Goal: Information Seeking & Learning: Find specific page/section

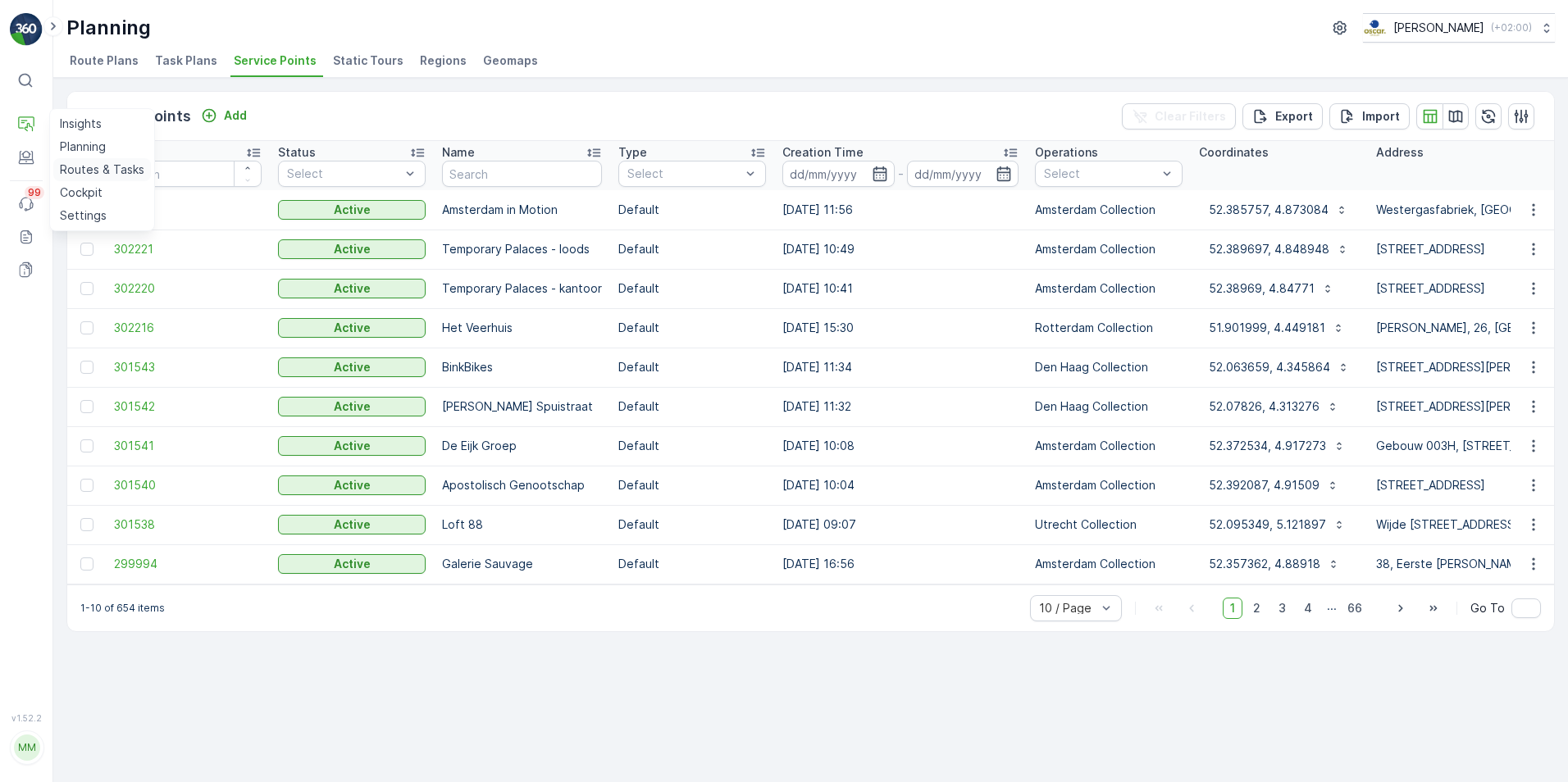
click at [108, 175] on p "Routes & Tasks" at bounding box center [101, 170] width 85 height 17
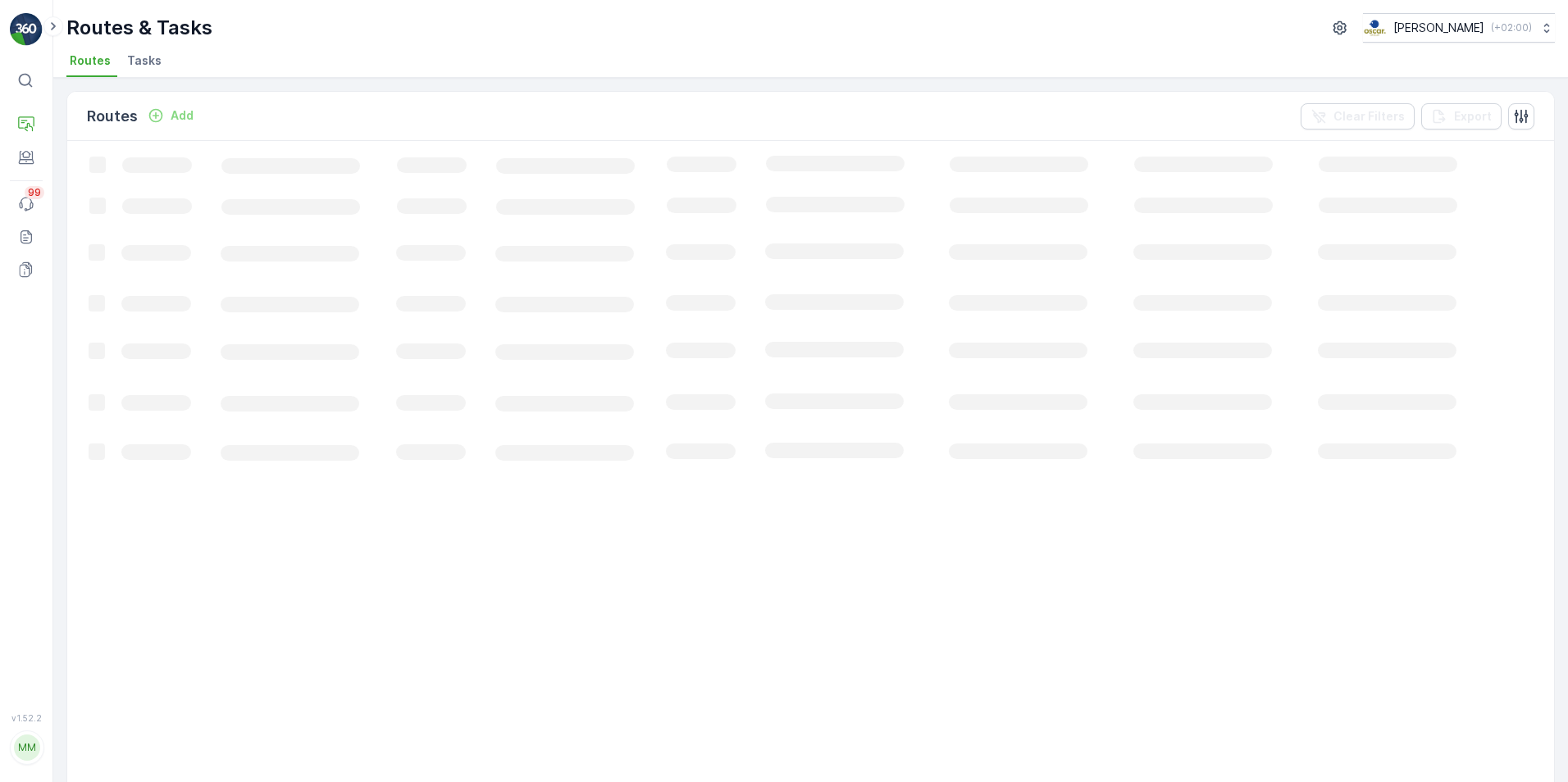
click at [153, 59] on span "Tasks" at bounding box center [144, 60] width 34 height 17
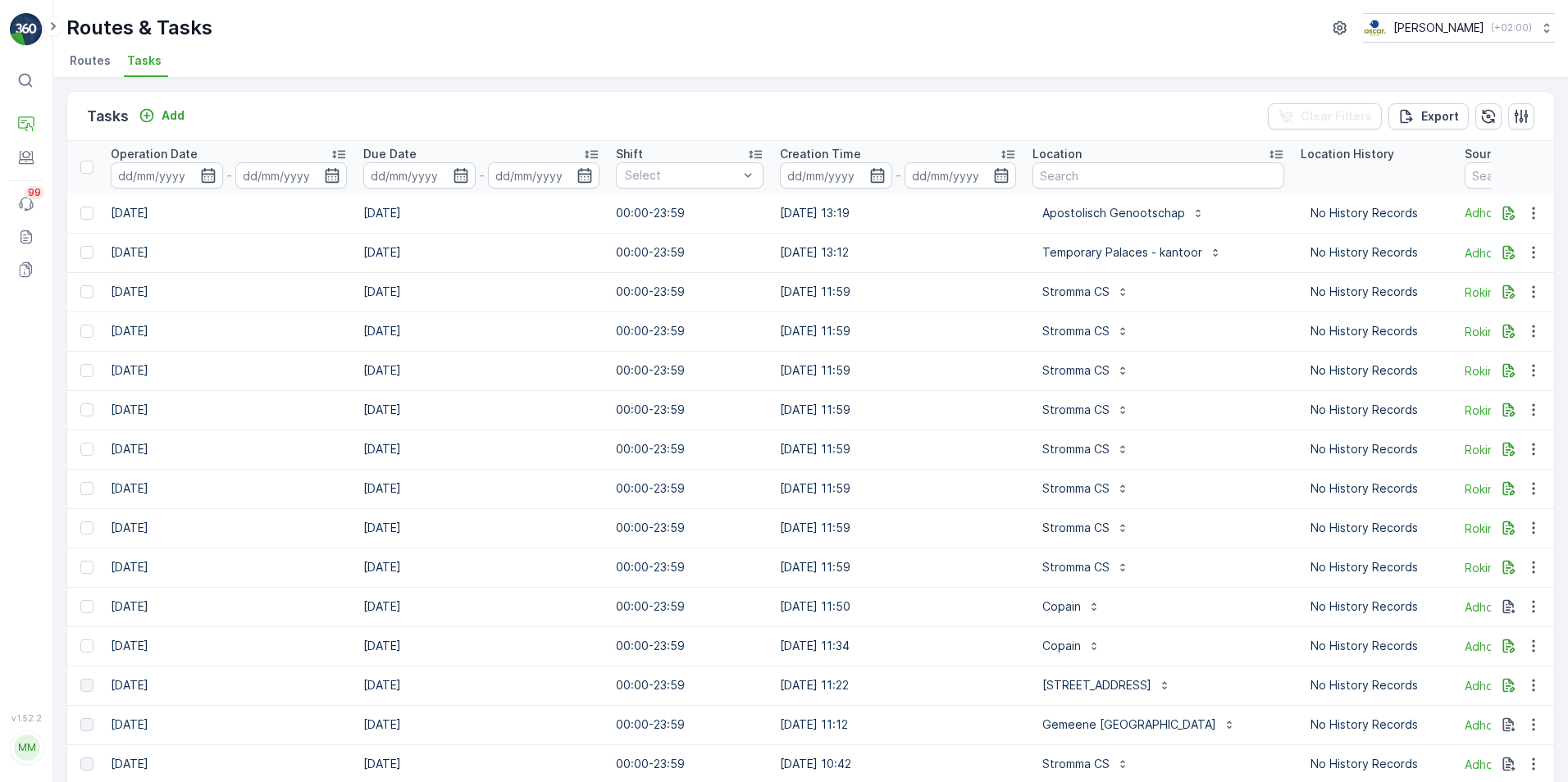
scroll to position [0, 692]
click at [1044, 171] on input "text" at bounding box center [1154, 176] width 252 height 26
type input "le champ"
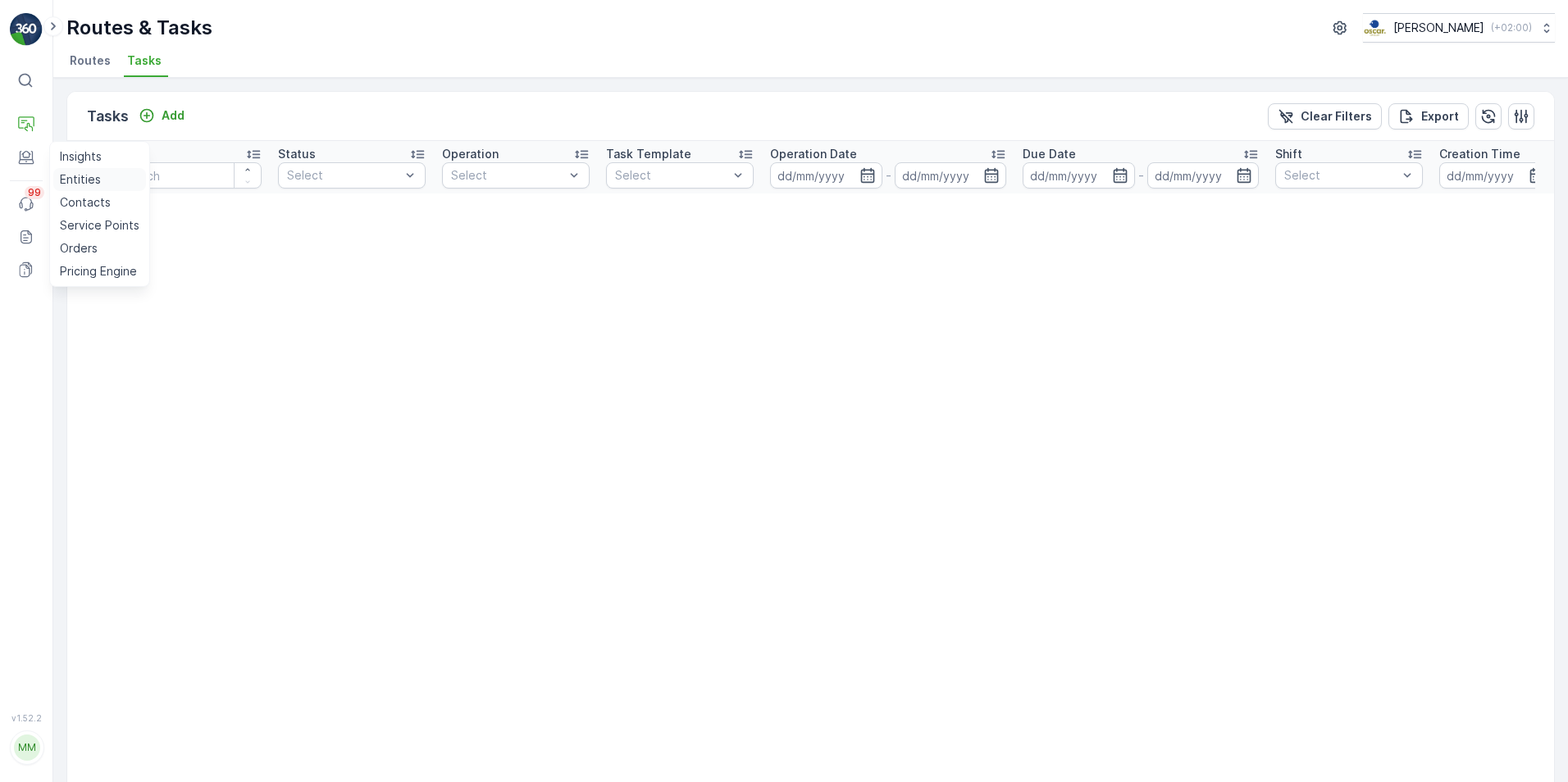
click at [74, 174] on p "Entities" at bounding box center [80, 179] width 41 height 17
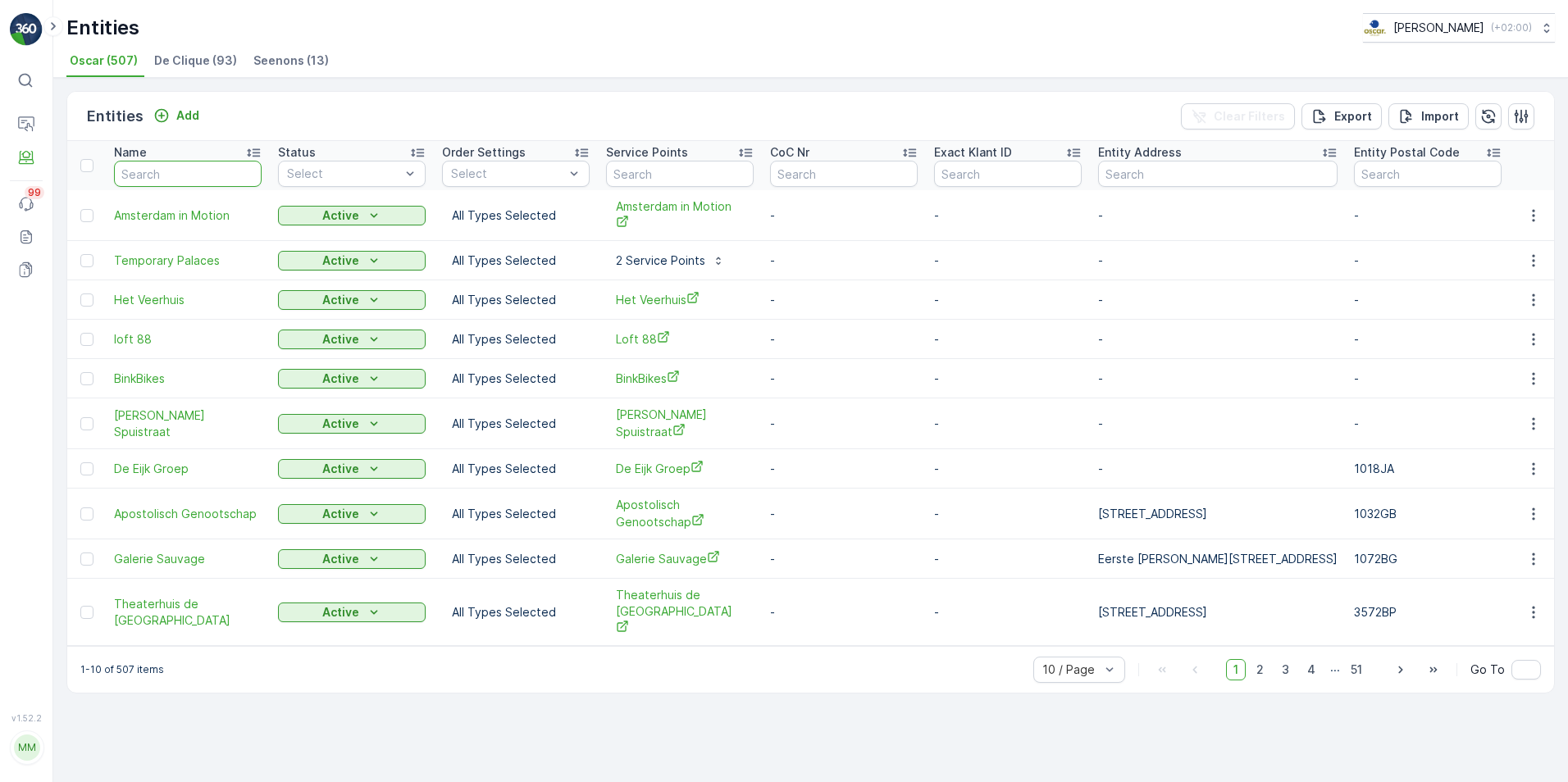
click at [182, 175] on input "text" at bounding box center [188, 174] width 148 height 26
type input "marathon"
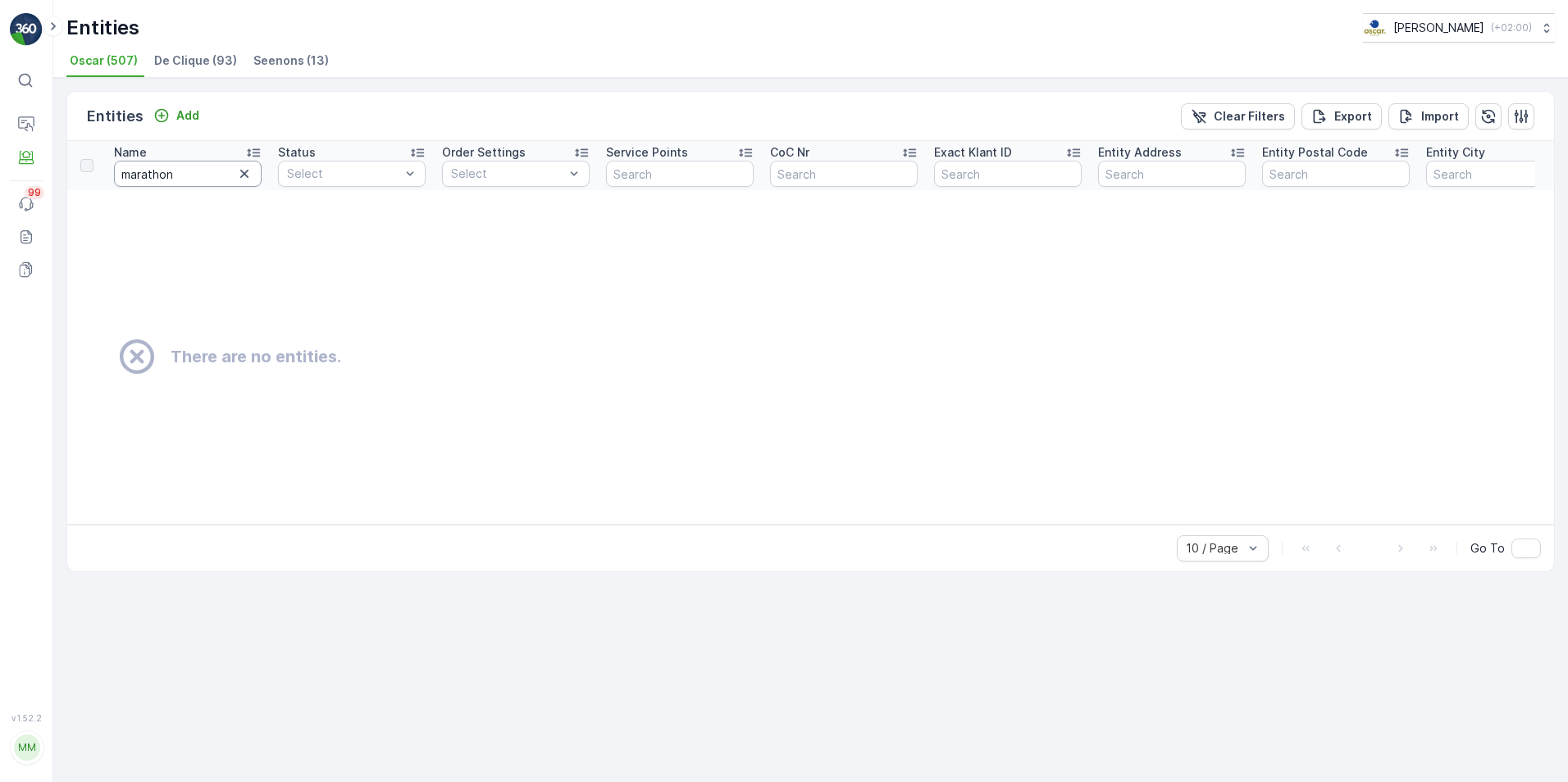
click at [182, 175] on input "marathon" at bounding box center [188, 174] width 148 height 26
type input "le champion"
click at [247, 178] on icon "button" at bounding box center [245, 174] width 17 height 17
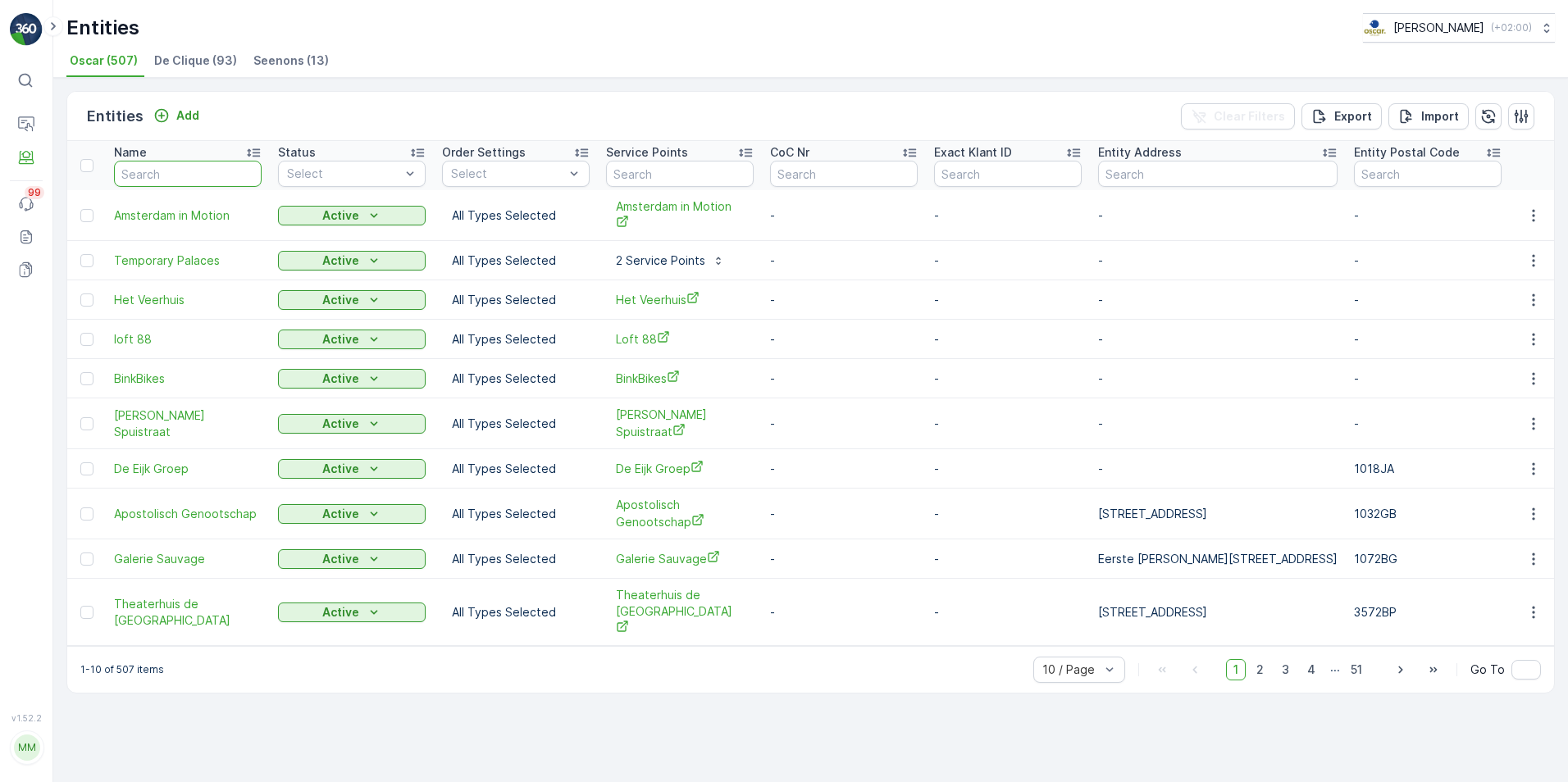
click at [247, 178] on input "text" at bounding box center [188, 174] width 148 height 26
type input "Stichting Sportevenementen"
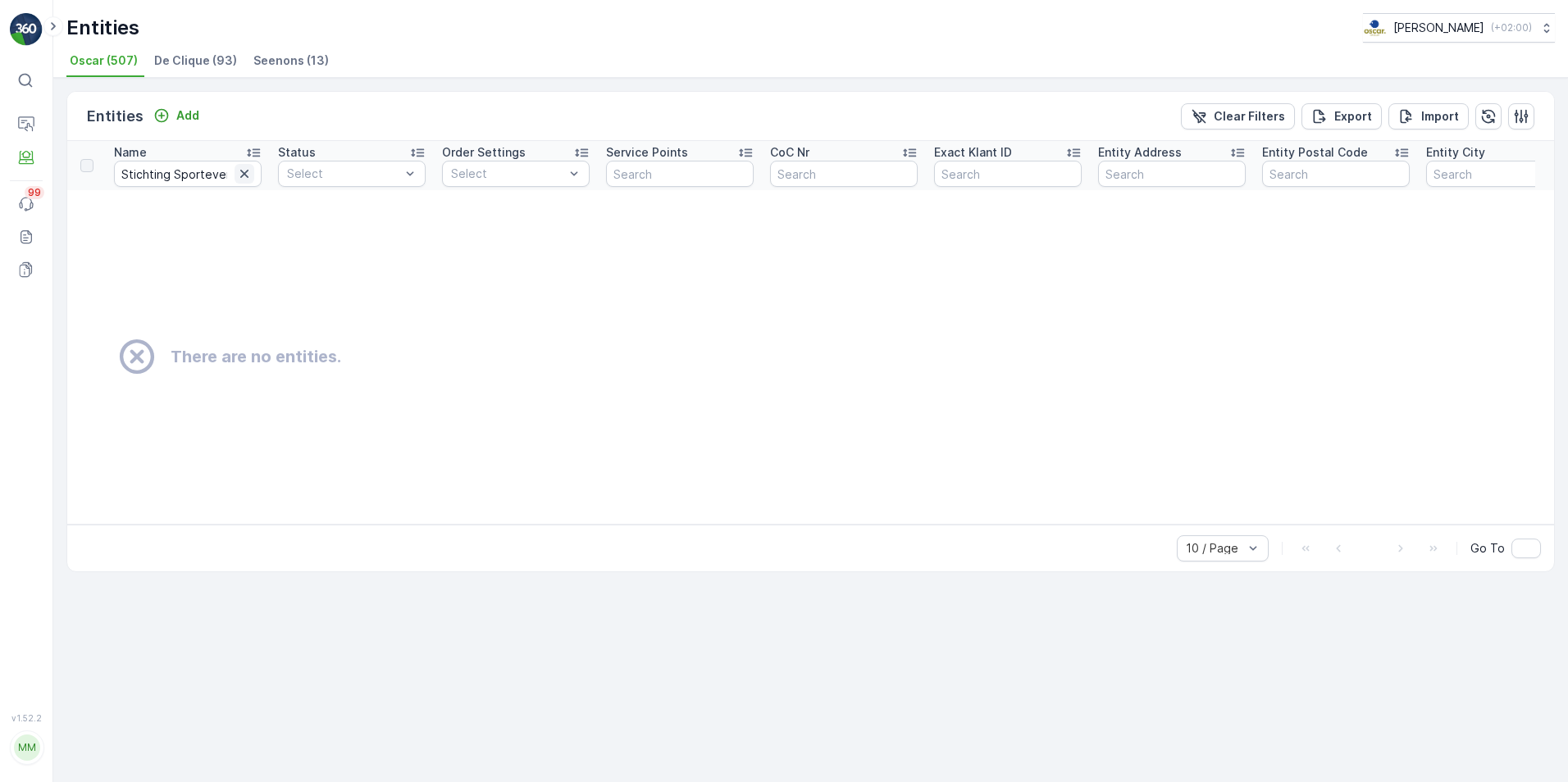
click at [240, 178] on icon "button" at bounding box center [245, 174] width 17 height 17
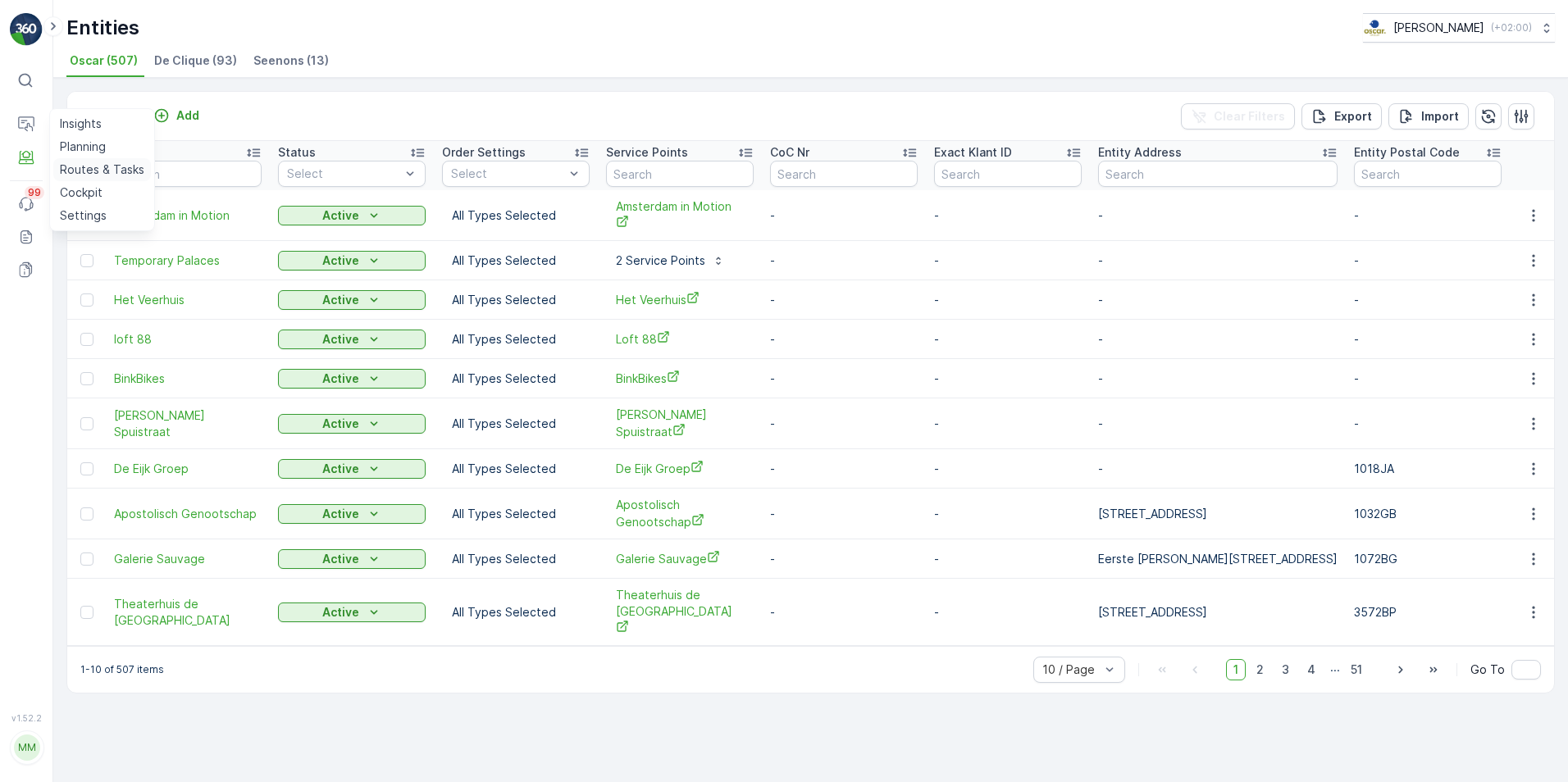
click at [85, 167] on p "Routes & Tasks" at bounding box center [101, 170] width 85 height 17
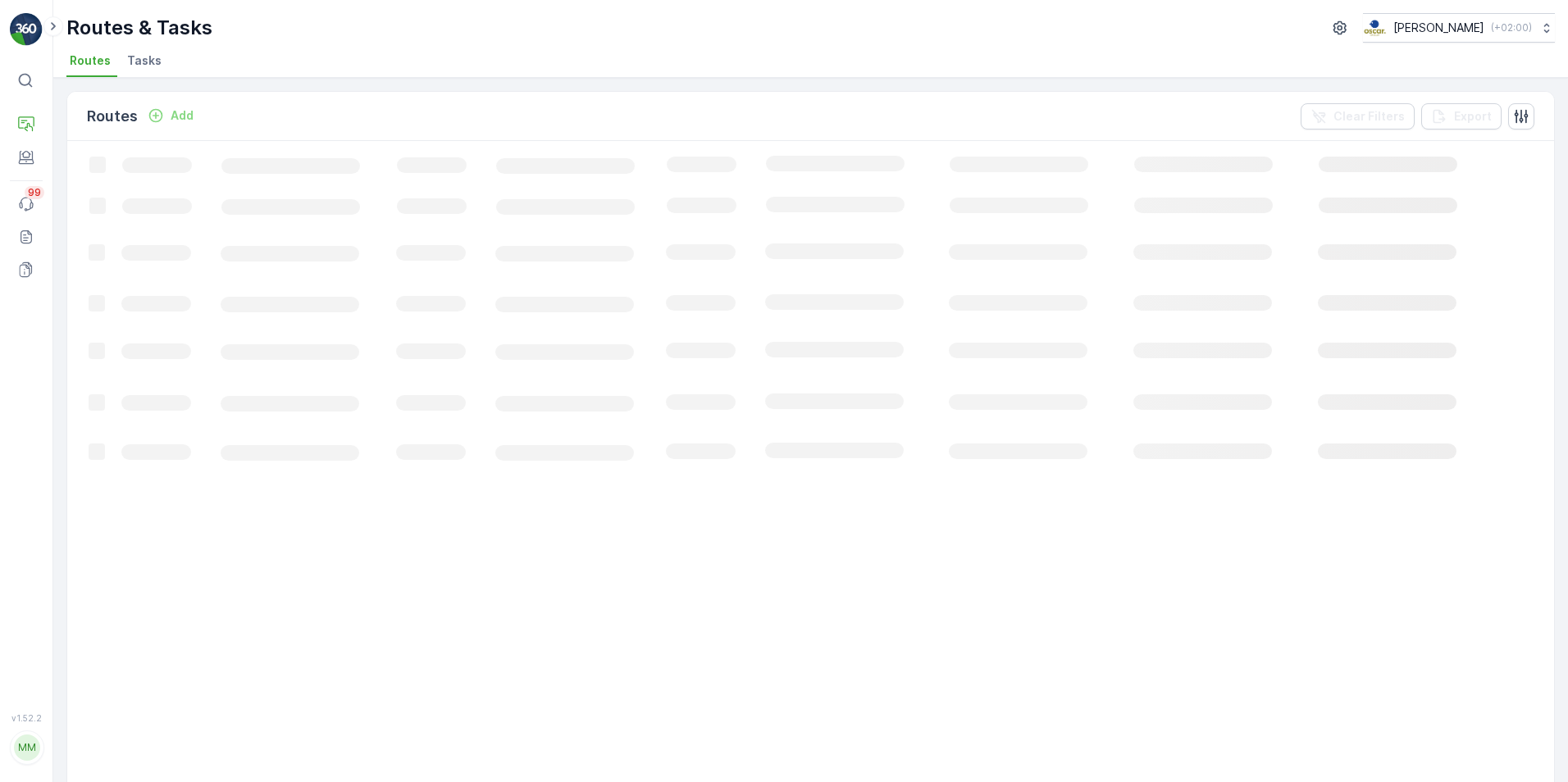
click at [145, 59] on span "Tasks" at bounding box center [144, 60] width 34 height 17
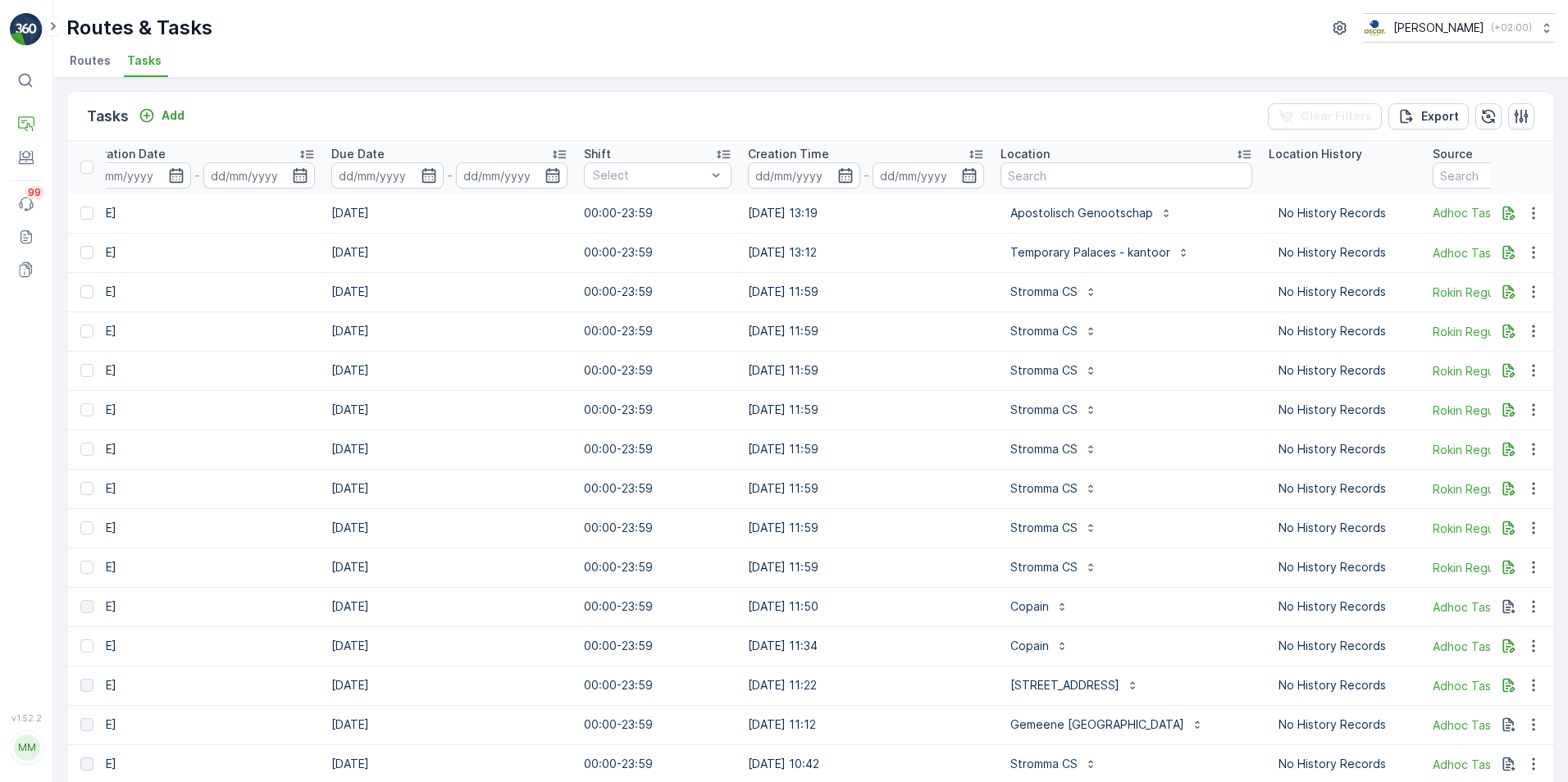
scroll to position [0, 1076]
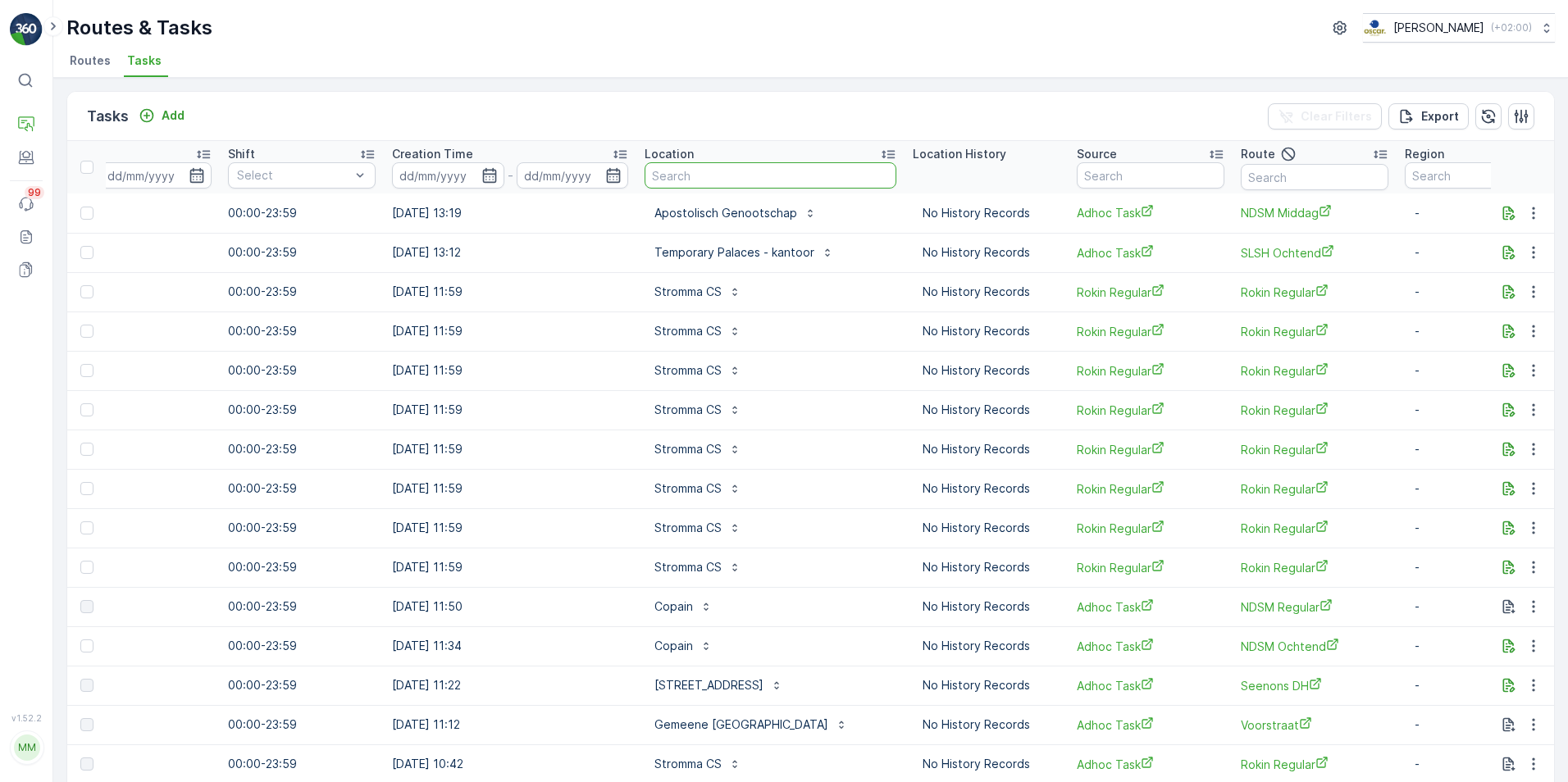
click at [697, 180] on input "text" at bounding box center [770, 176] width 252 height 26
type input "conscious"
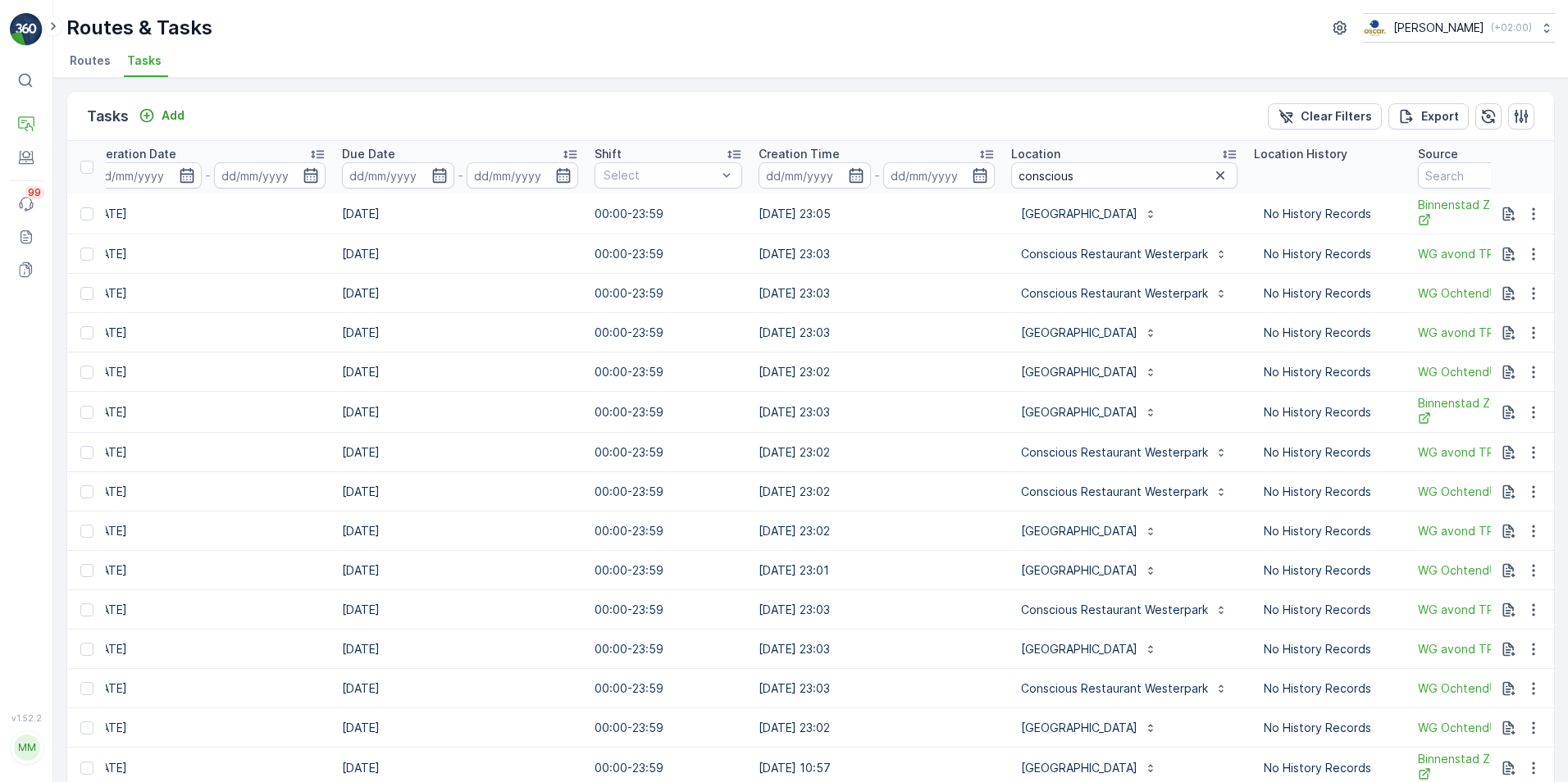
scroll to position [0, 711]
click at [1076, 169] on input "conscious" at bounding box center [1123, 176] width 226 height 26
type input "conscious hotel"
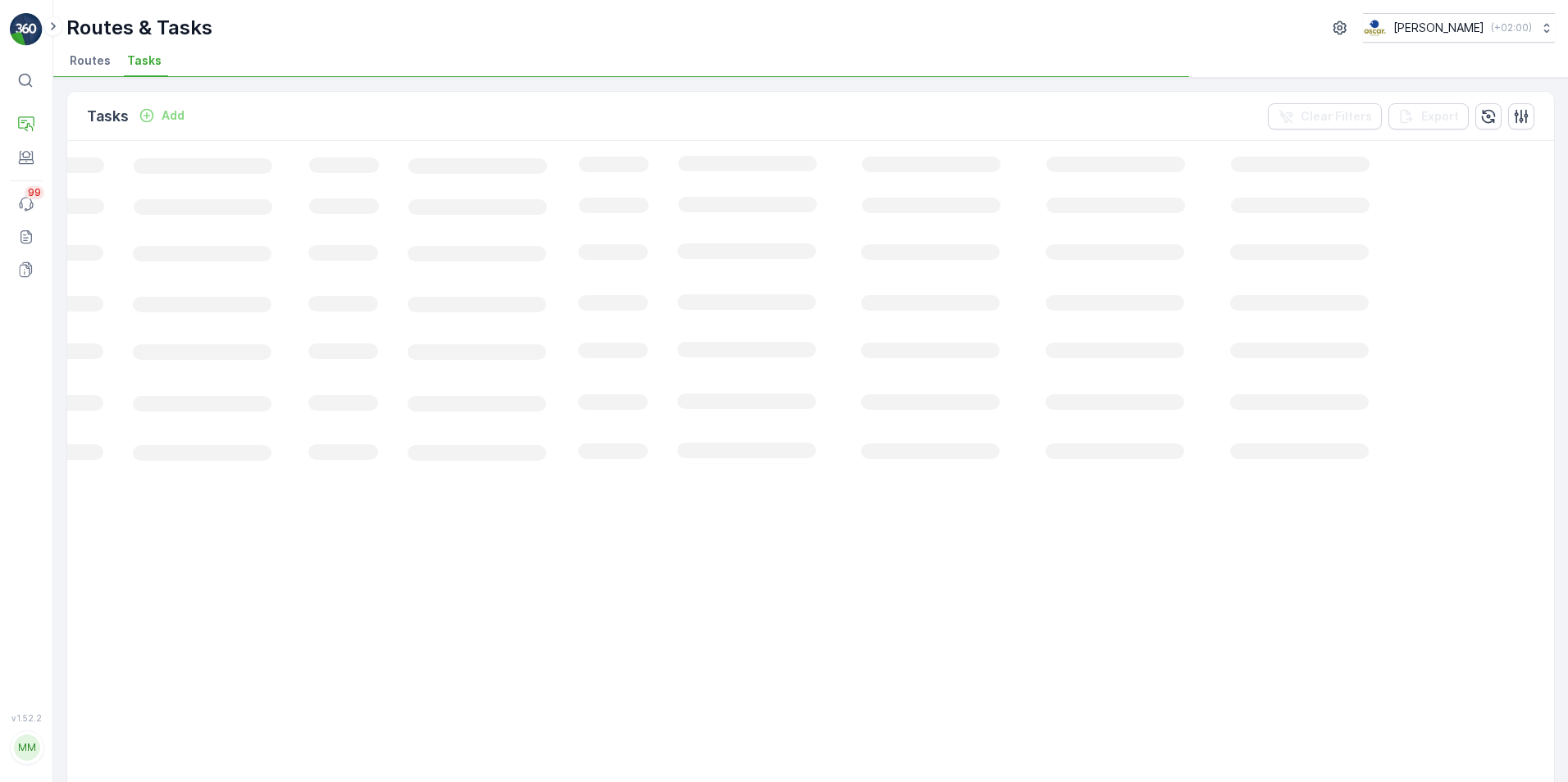
scroll to position [0, 92]
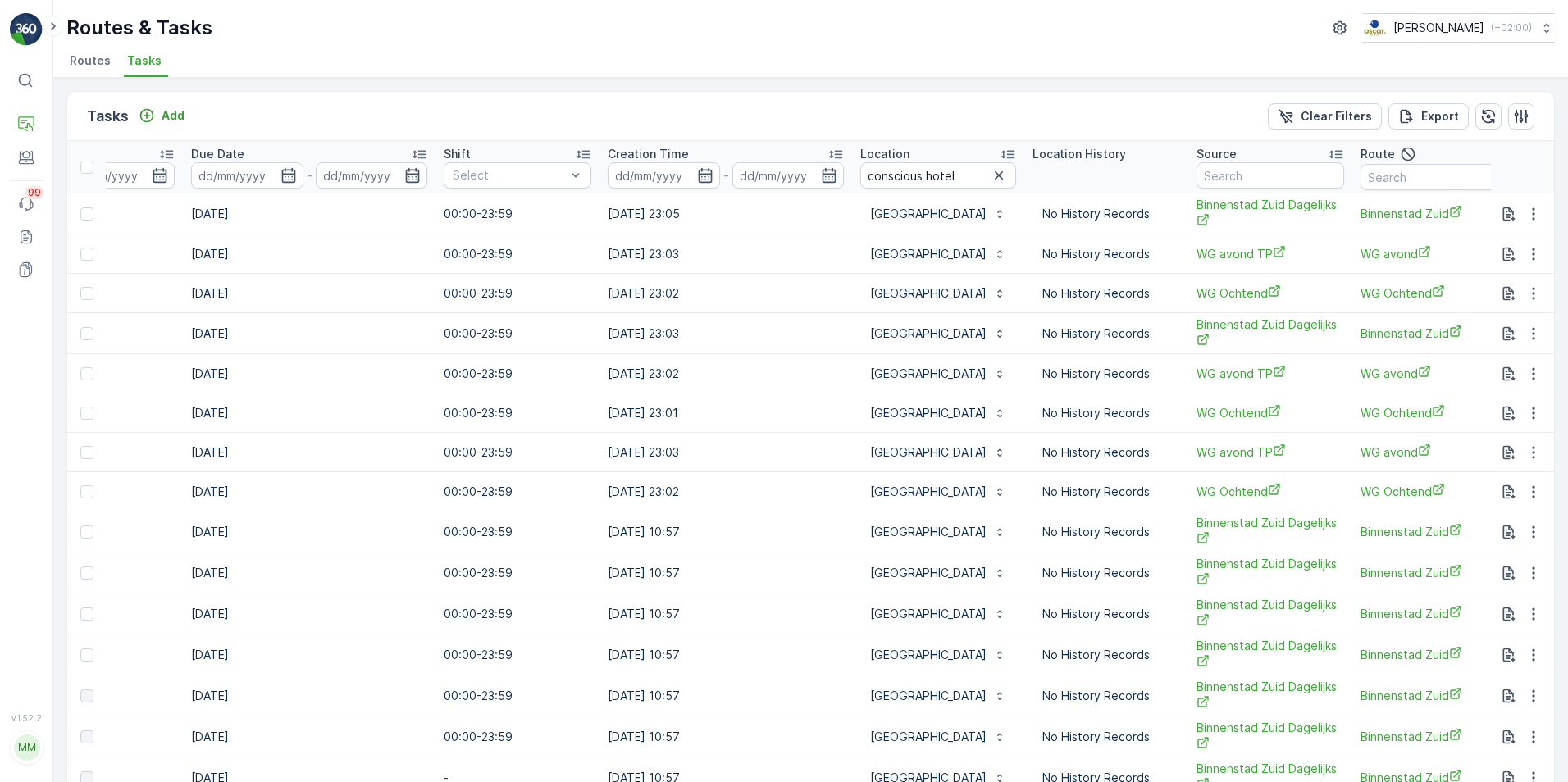
scroll to position [0, 862]
click at [979, 177] on input "conscious hotel" at bounding box center [937, 176] width 155 height 26
type input "conscious hotel [GEOGRAPHIC_DATA]"
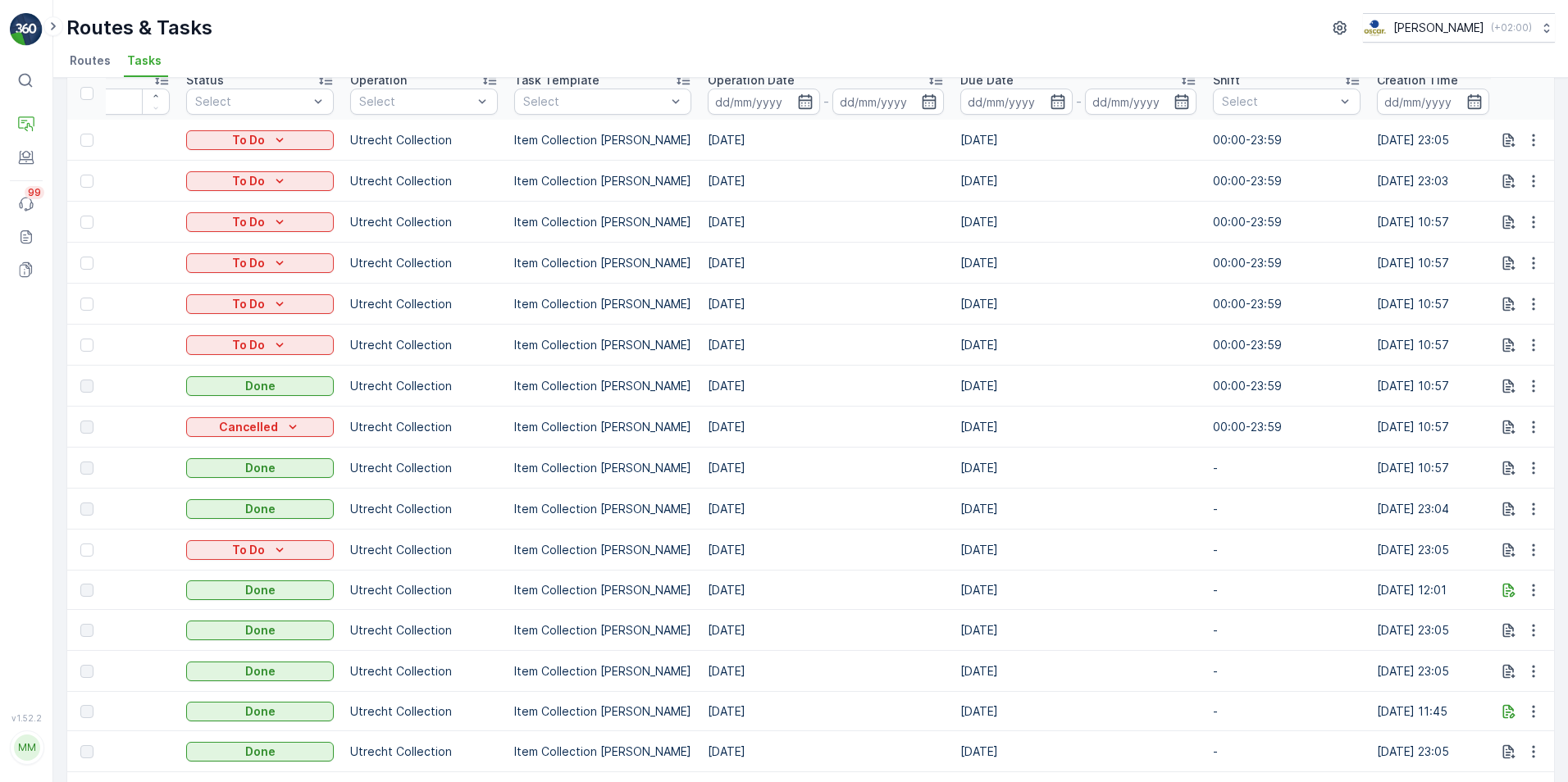
scroll to position [74, 0]
click at [561, 426] on p "Item Collection [PERSON_NAME]" at bounding box center [603, 427] width 177 height 17
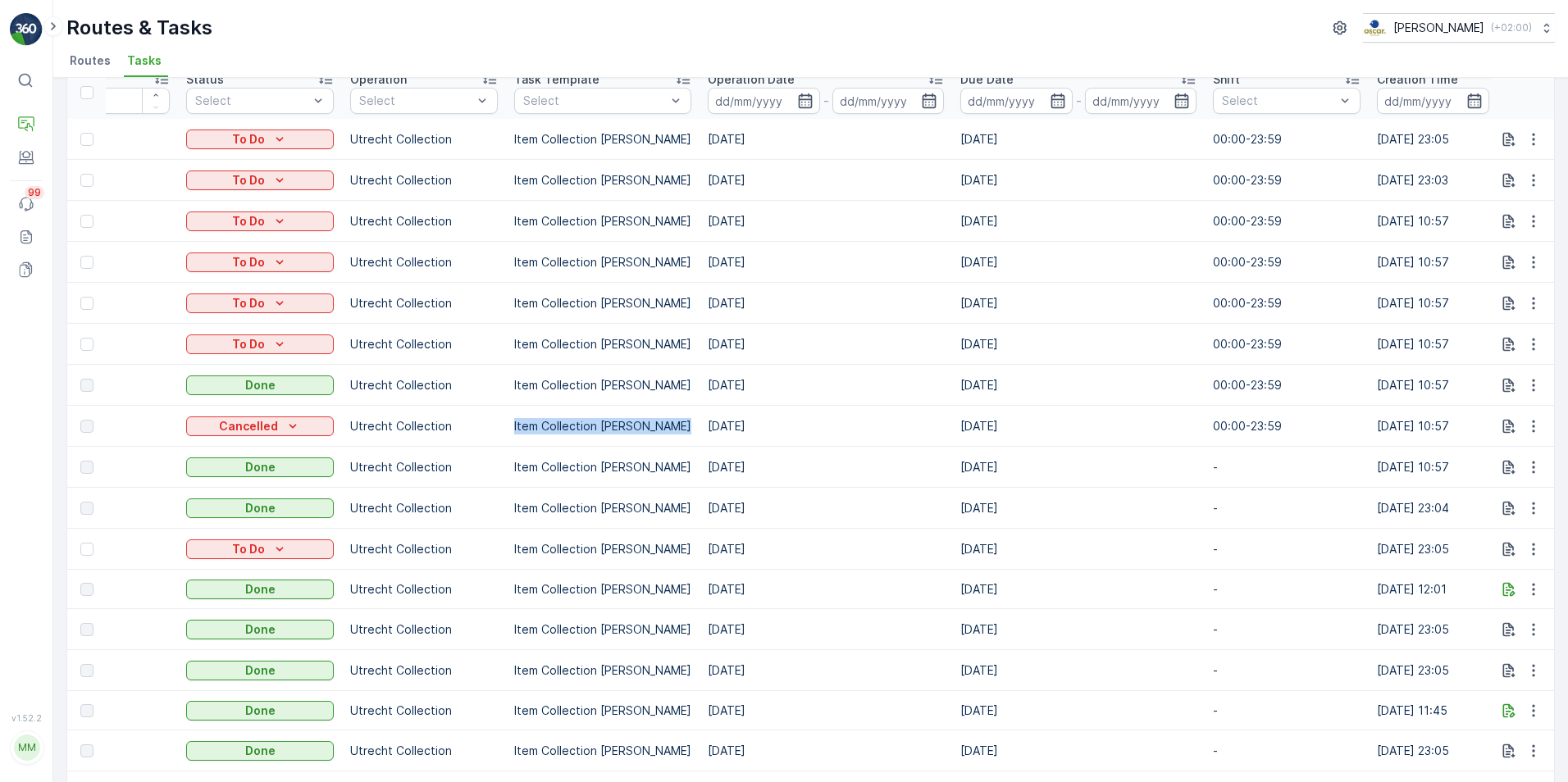
click at [561, 426] on p "Item Collection [PERSON_NAME]" at bounding box center [603, 427] width 177 height 17
drag, startPoint x: 561, startPoint y: 426, endPoint x: 432, endPoint y: 431, distance: 129.1
click at [432, 431] on p "Utrecht Collection" at bounding box center [423, 427] width 148 height 17
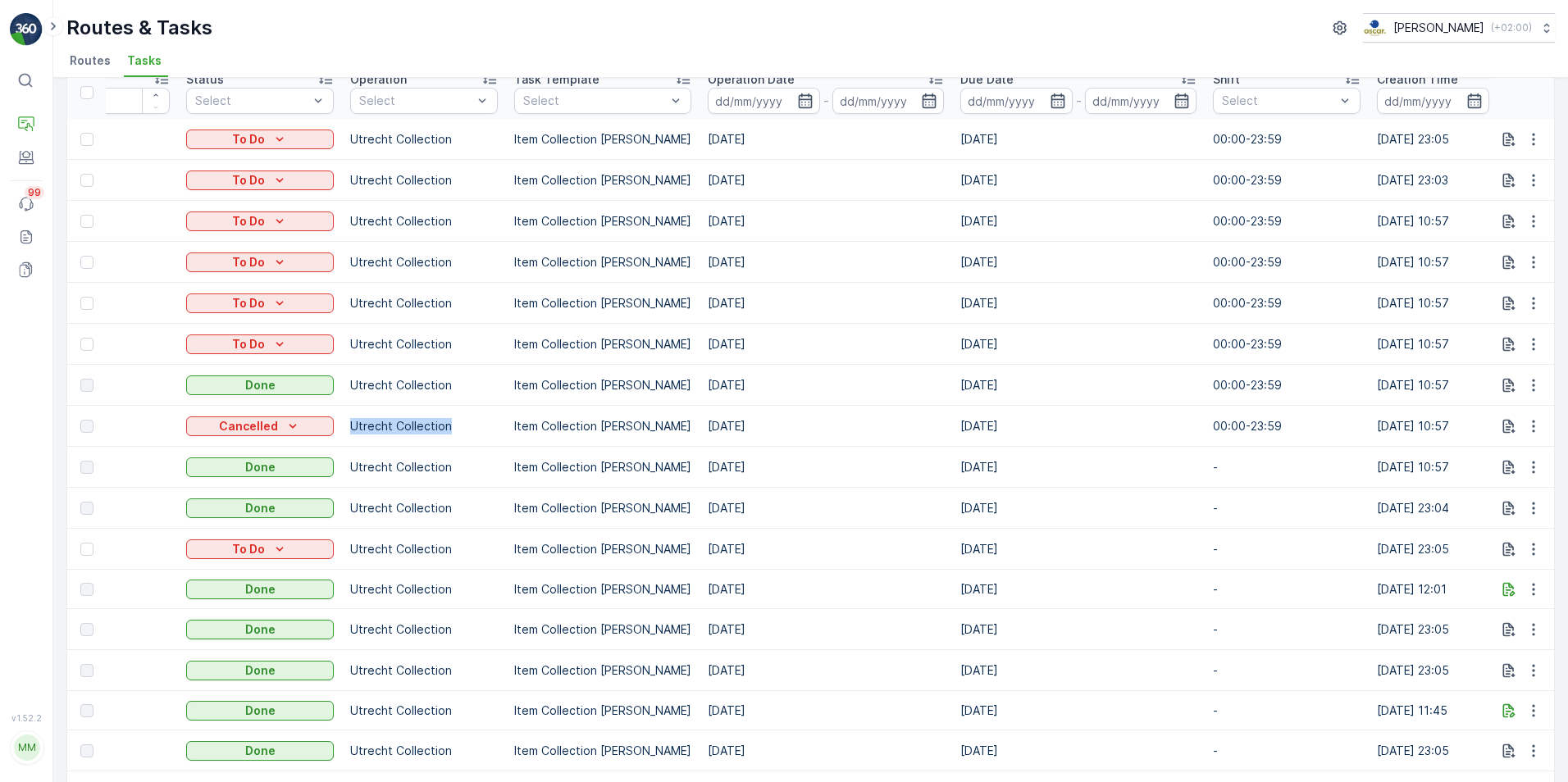
drag, startPoint x: 752, startPoint y: 552, endPoint x: 343, endPoint y: 555, distance: 409.0
click at [343, 555] on tr "22176819 To Do Utrecht Collection Item Collection Oscar Regulier [DATE] [DATE] …" at bounding box center [1244, 550] width 2537 height 41
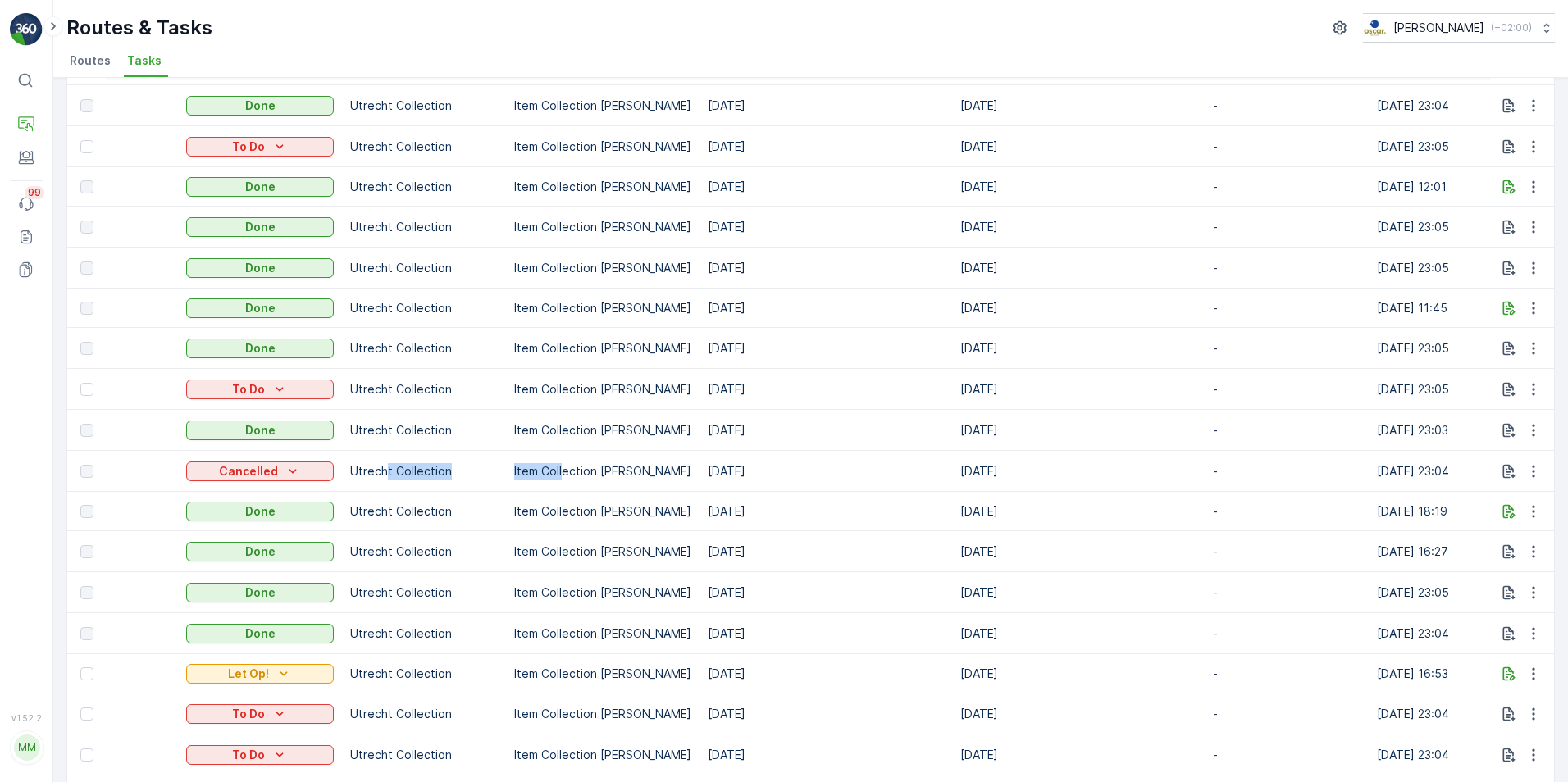
drag, startPoint x: 563, startPoint y: 475, endPoint x: 388, endPoint y: 476, distance: 175.0
click at [388, 476] on tr "22061701 Cancelled Utrecht Collection Item Collection Oscar Regulier [DATE] [DA…" at bounding box center [1244, 471] width 2537 height 41
drag, startPoint x: 388, startPoint y: 476, endPoint x: 388, endPoint y: 536, distance: 60.0
click at [388, 536] on td "Utrecht Collection" at bounding box center [424, 551] width 164 height 41
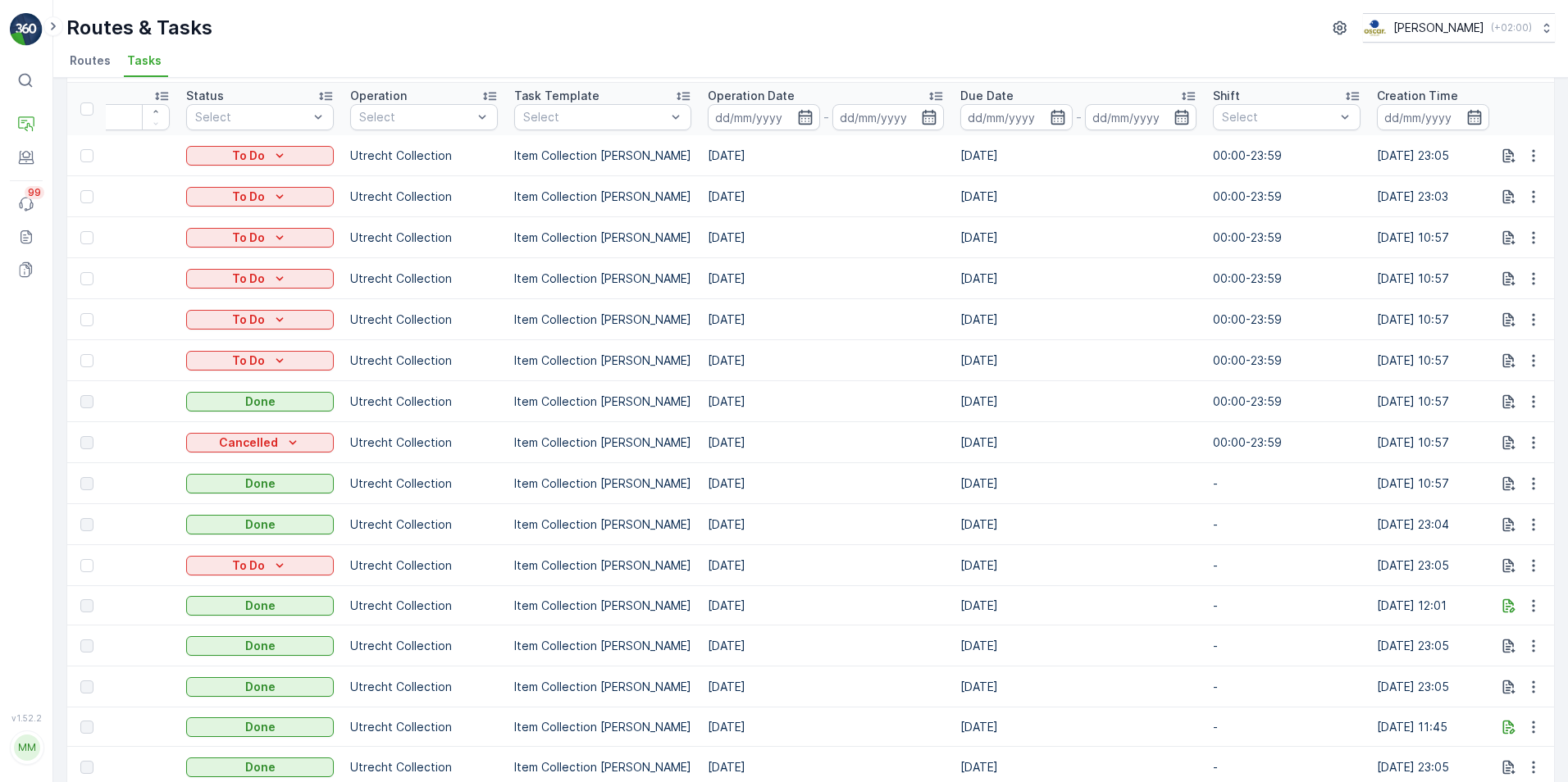
scroll to position [0, 0]
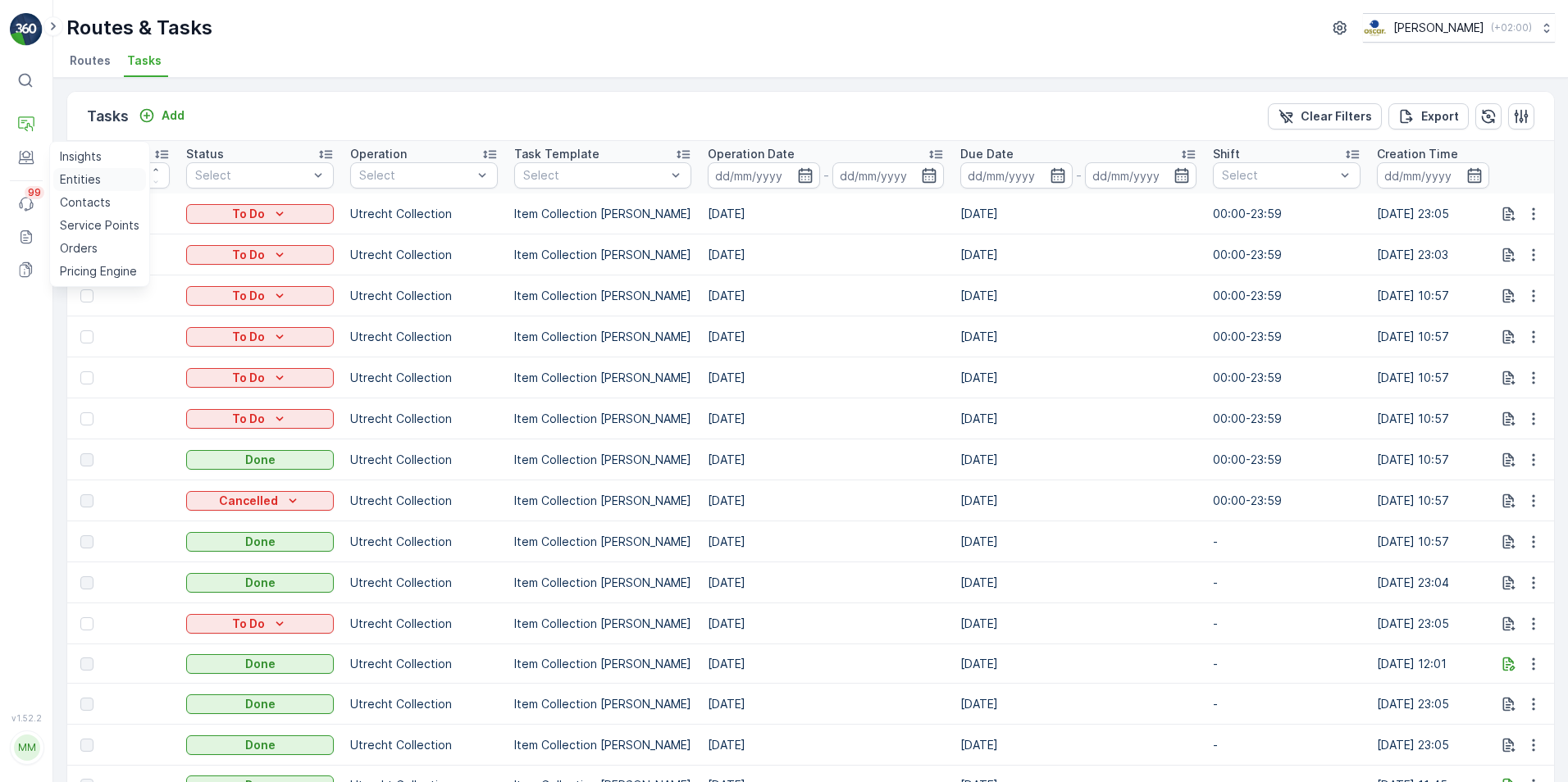
click at [96, 179] on p "Entities" at bounding box center [80, 179] width 41 height 17
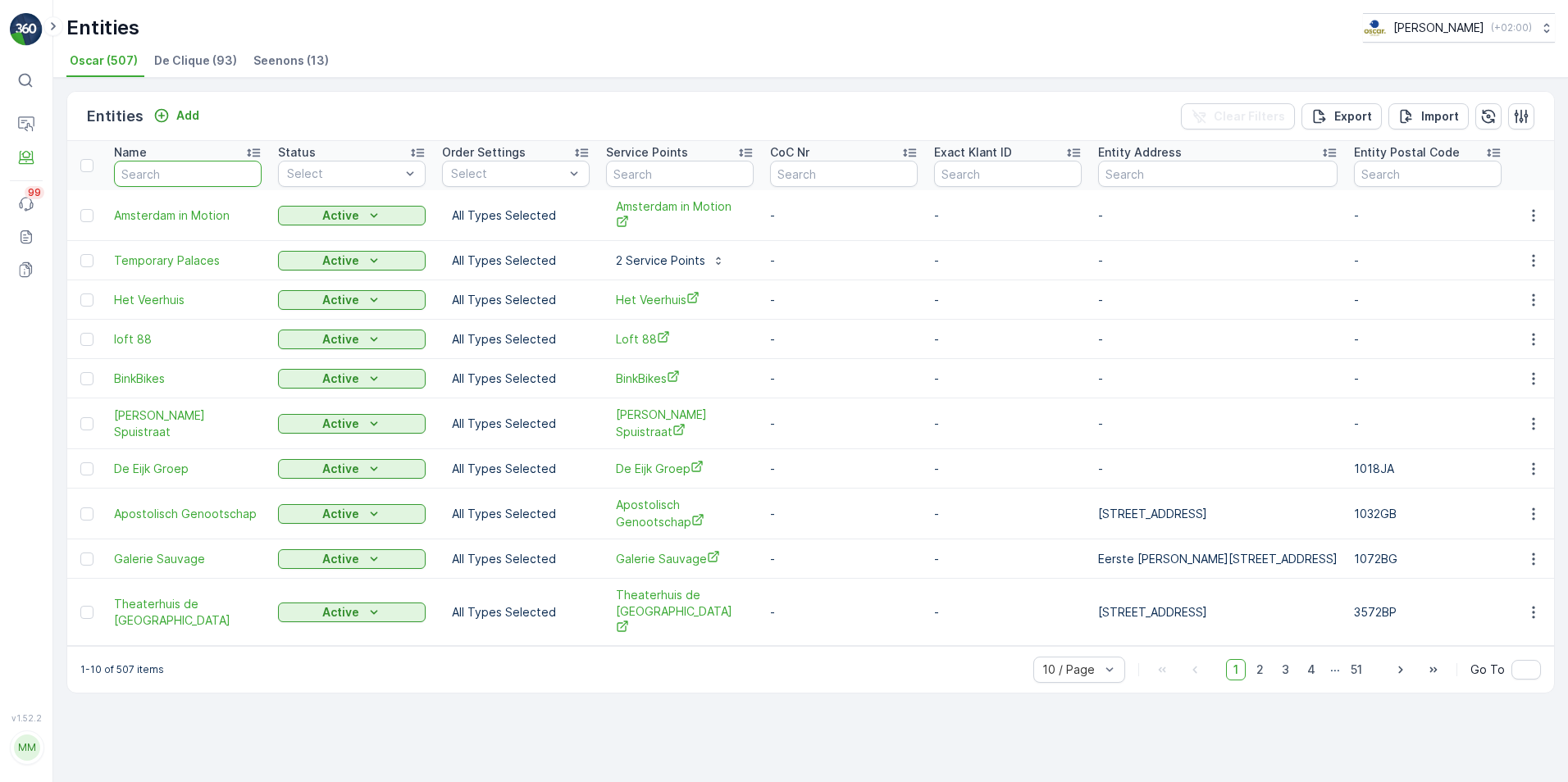
click at [231, 179] on input "text" at bounding box center [188, 174] width 148 height 26
type input "Bar BEt"
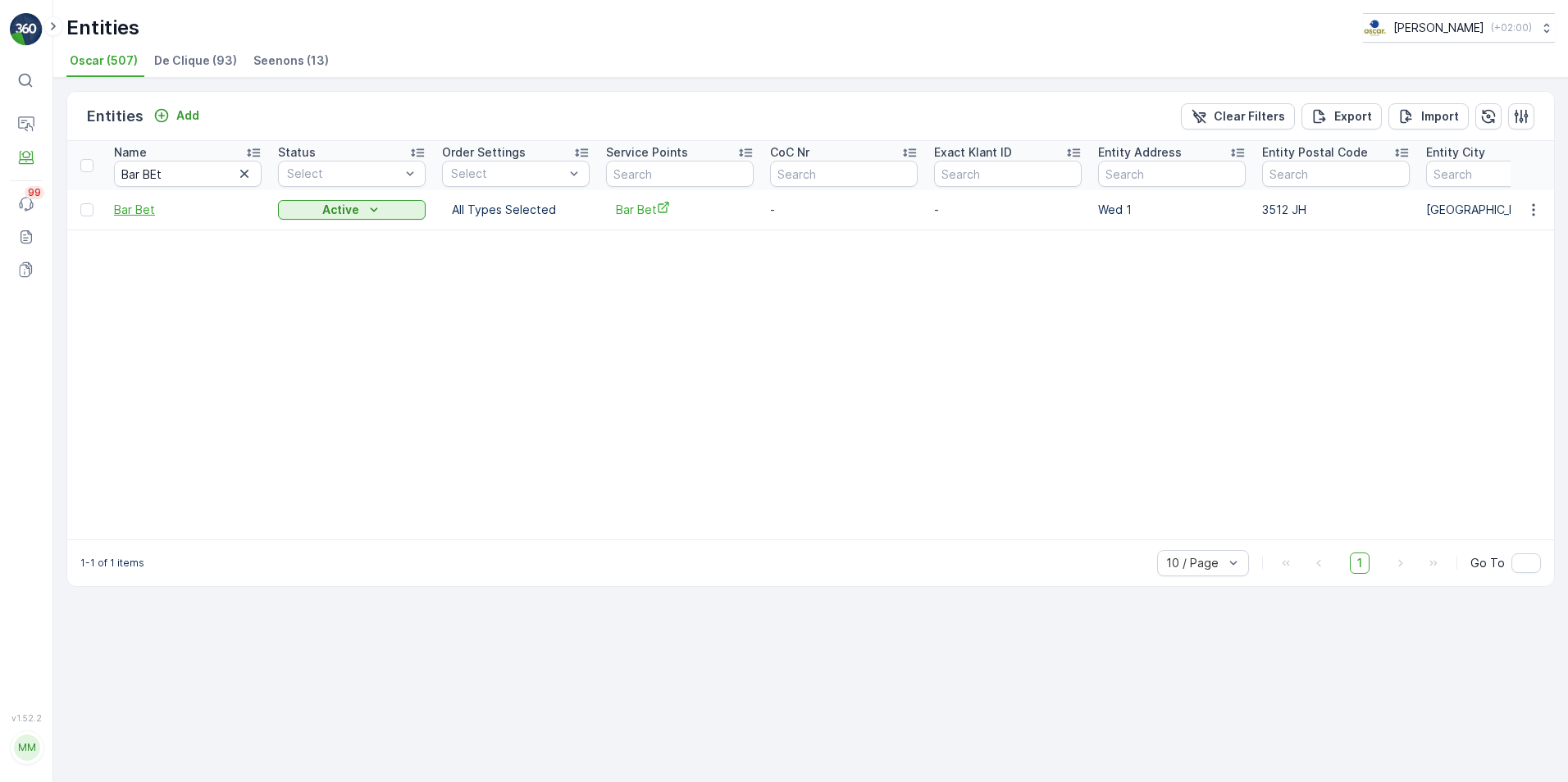
click at [171, 218] on span "Bar Bet" at bounding box center [188, 210] width 148 height 17
drag, startPoint x: 658, startPoint y: 220, endPoint x: 639, endPoint y: 211, distance: 21.0
click at [639, 211] on div "Bar Bet" at bounding box center [679, 209] width 148 height 27
click at [639, 211] on span "Bar Bet" at bounding box center [680, 209] width 128 height 18
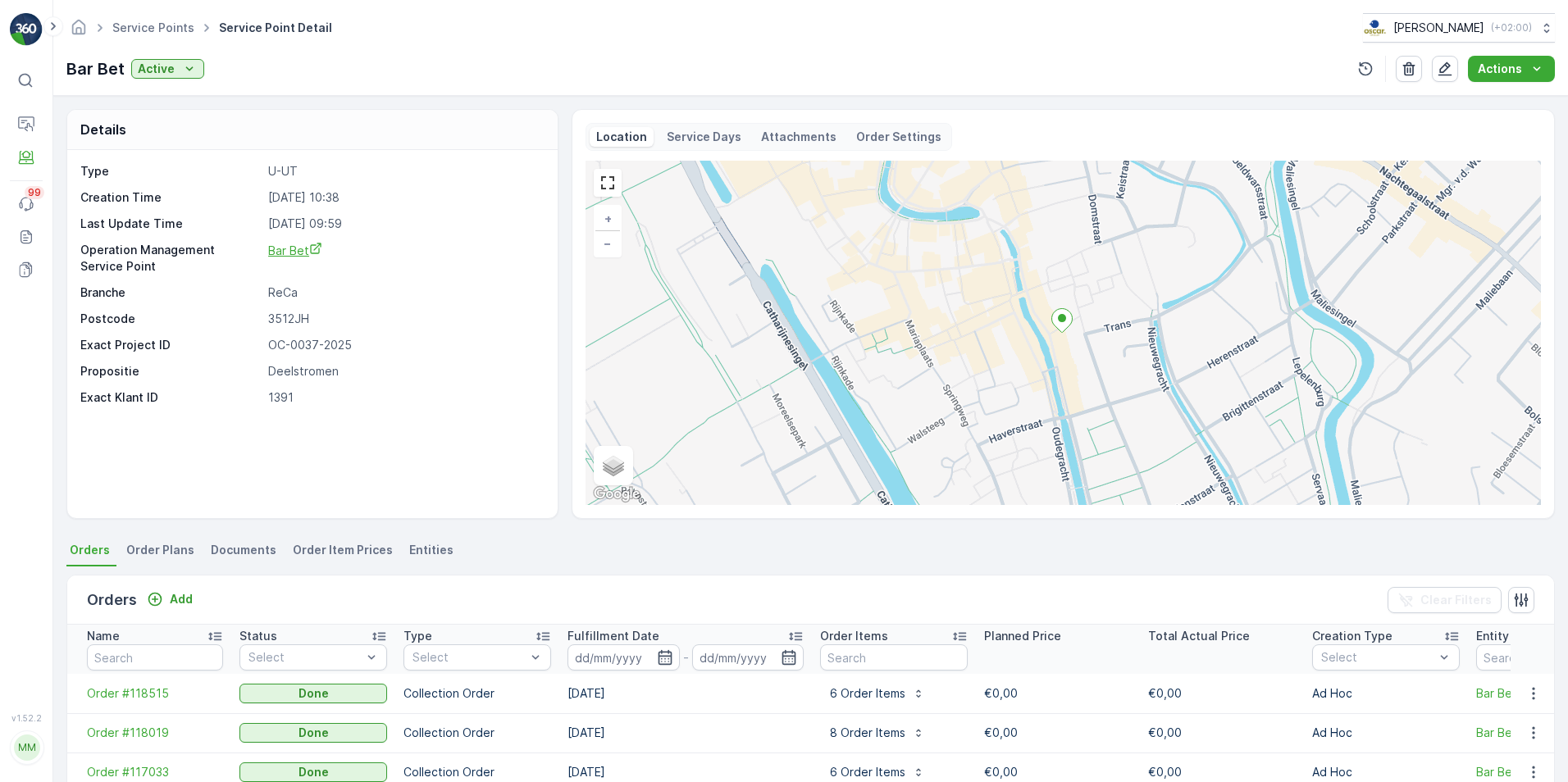
click at [287, 246] on span "Bar Bet" at bounding box center [295, 250] width 54 height 14
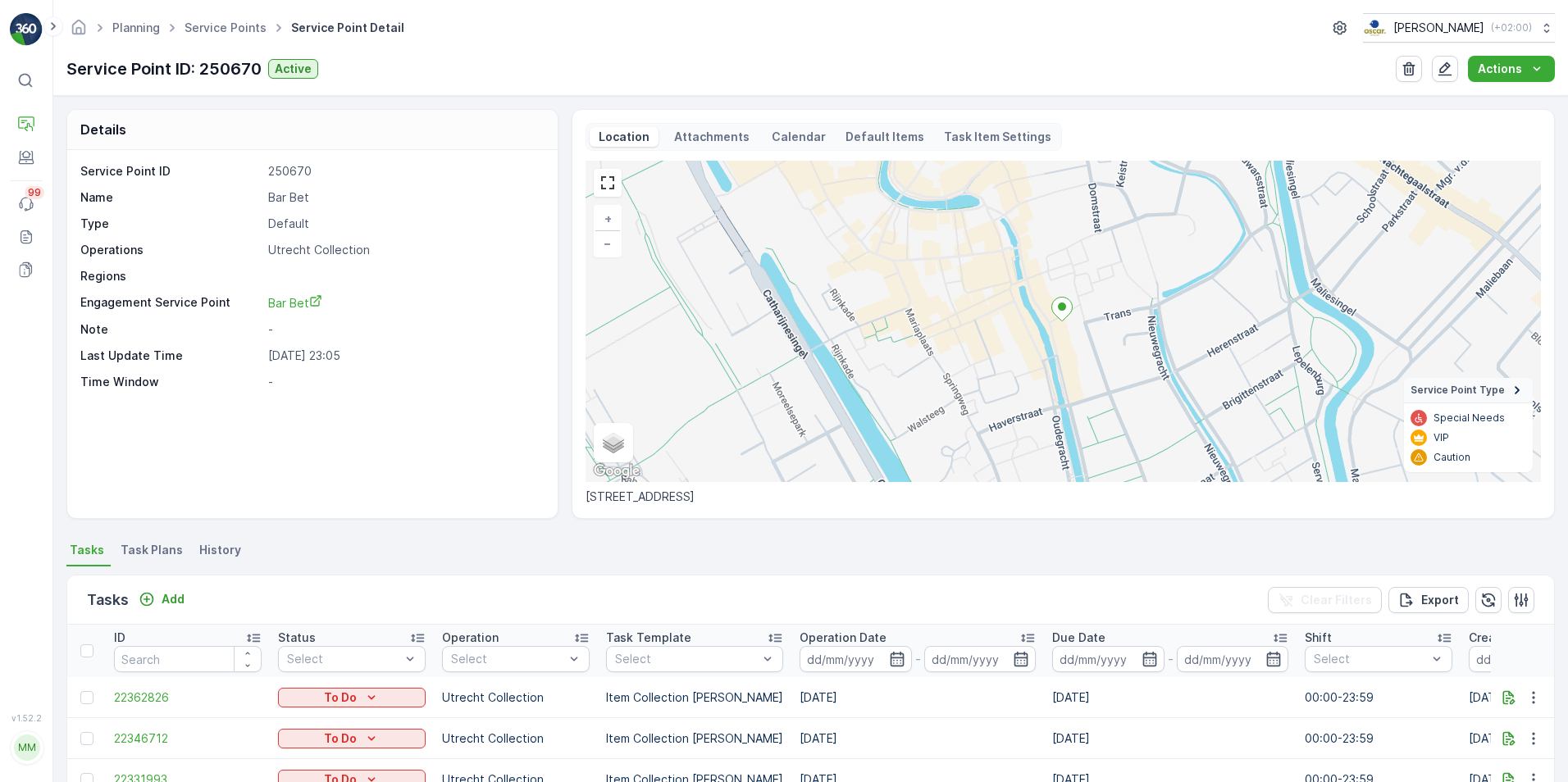
click at [160, 555] on span "Task Plans" at bounding box center [152, 550] width 62 height 17
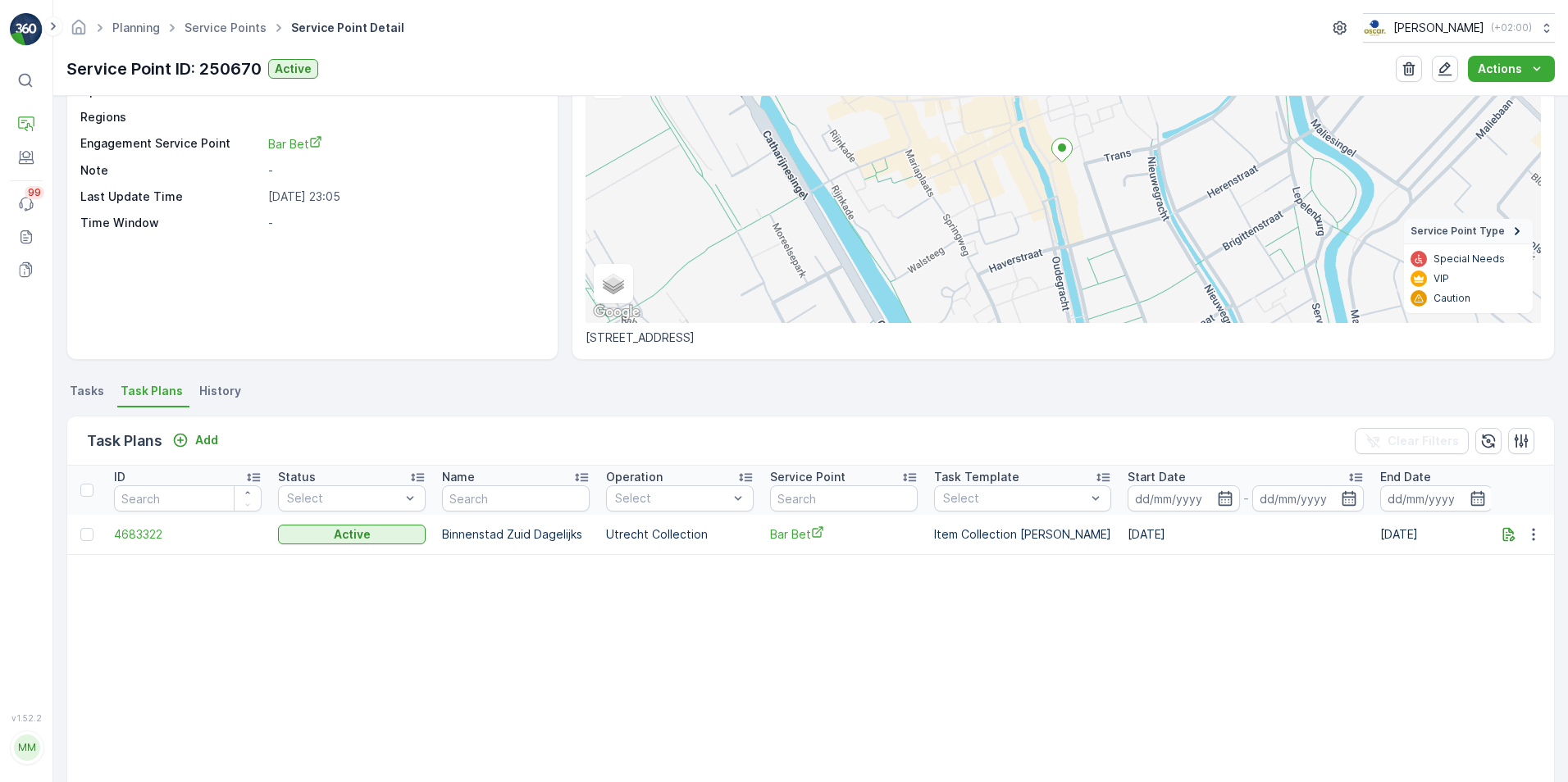
scroll to position [164, 0]
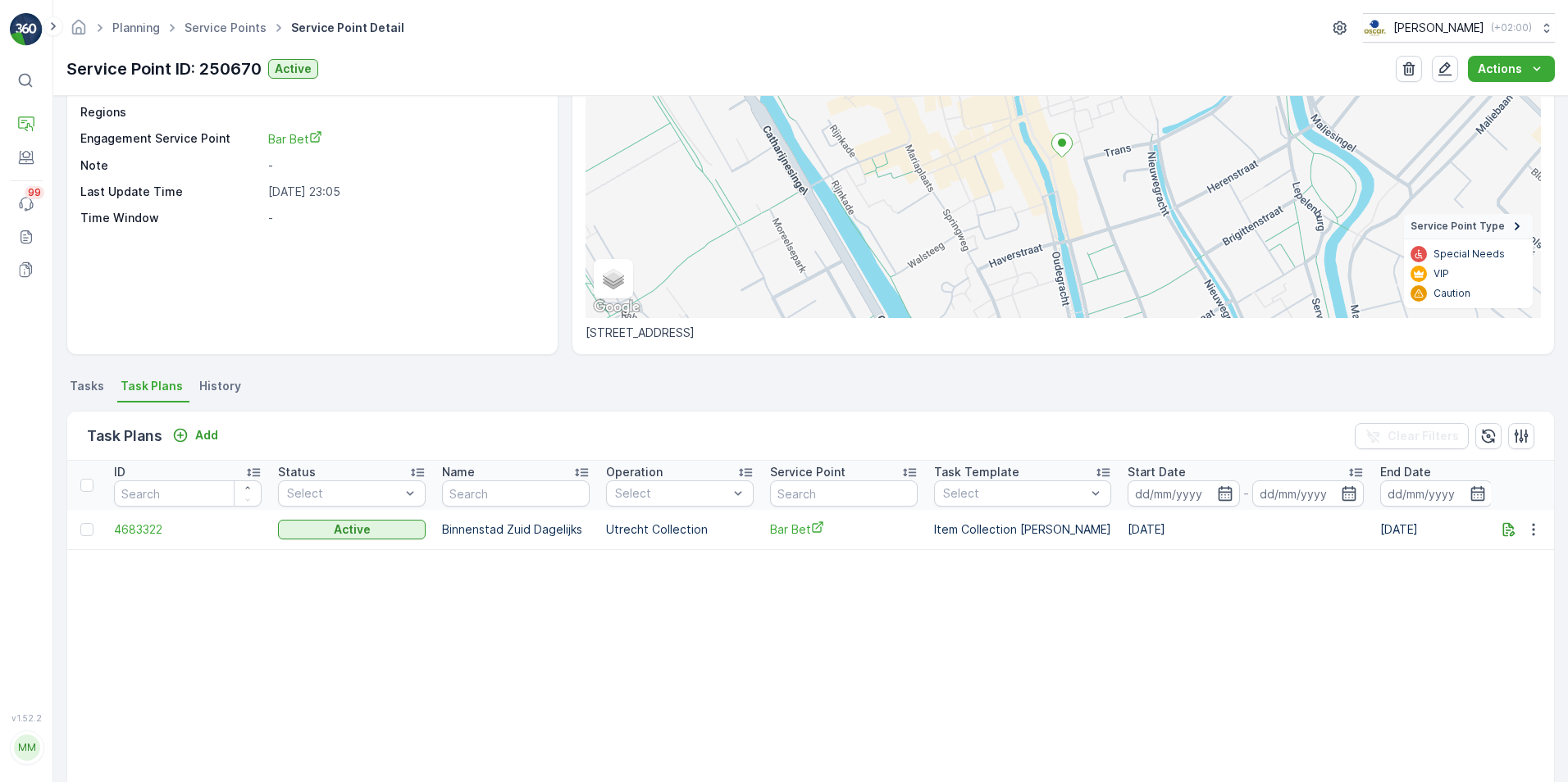
drag, startPoint x: 86, startPoint y: 383, endPoint x: 96, endPoint y: 383, distance: 10.0
click at [86, 383] on span "Tasks" at bounding box center [86, 386] width 34 height 17
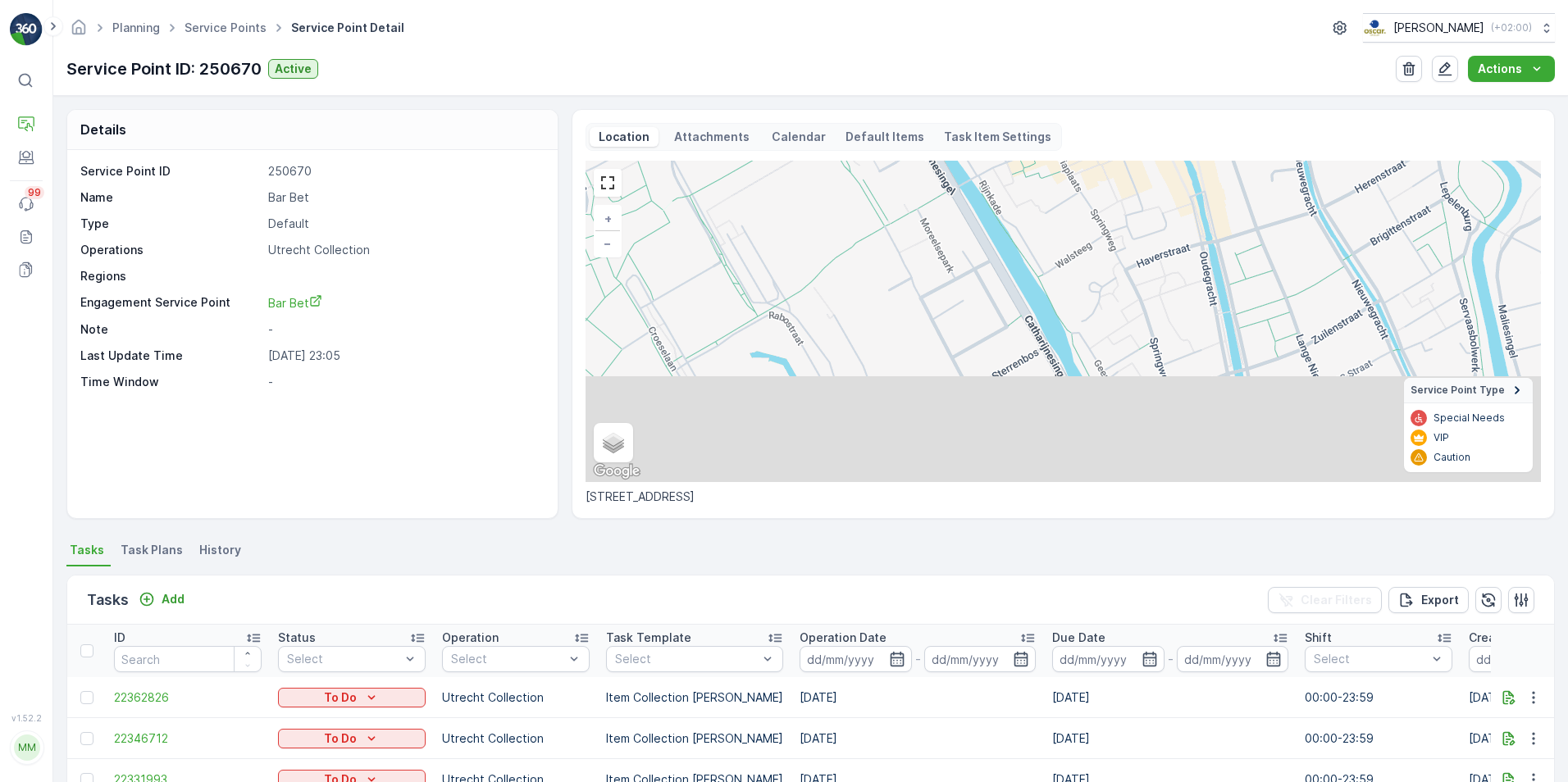
drag, startPoint x: 1042, startPoint y: 338, endPoint x: 1106, endPoint y: 274, distance: 90.5
click at [1106, 274] on div "+ − Satellite Roadmap Terrain Hybrid Leaflet Keyboard shortcuts Map Data Map da…" at bounding box center [1062, 322] width 955 height 322
